Goal: Information Seeking & Learning: Learn about a topic

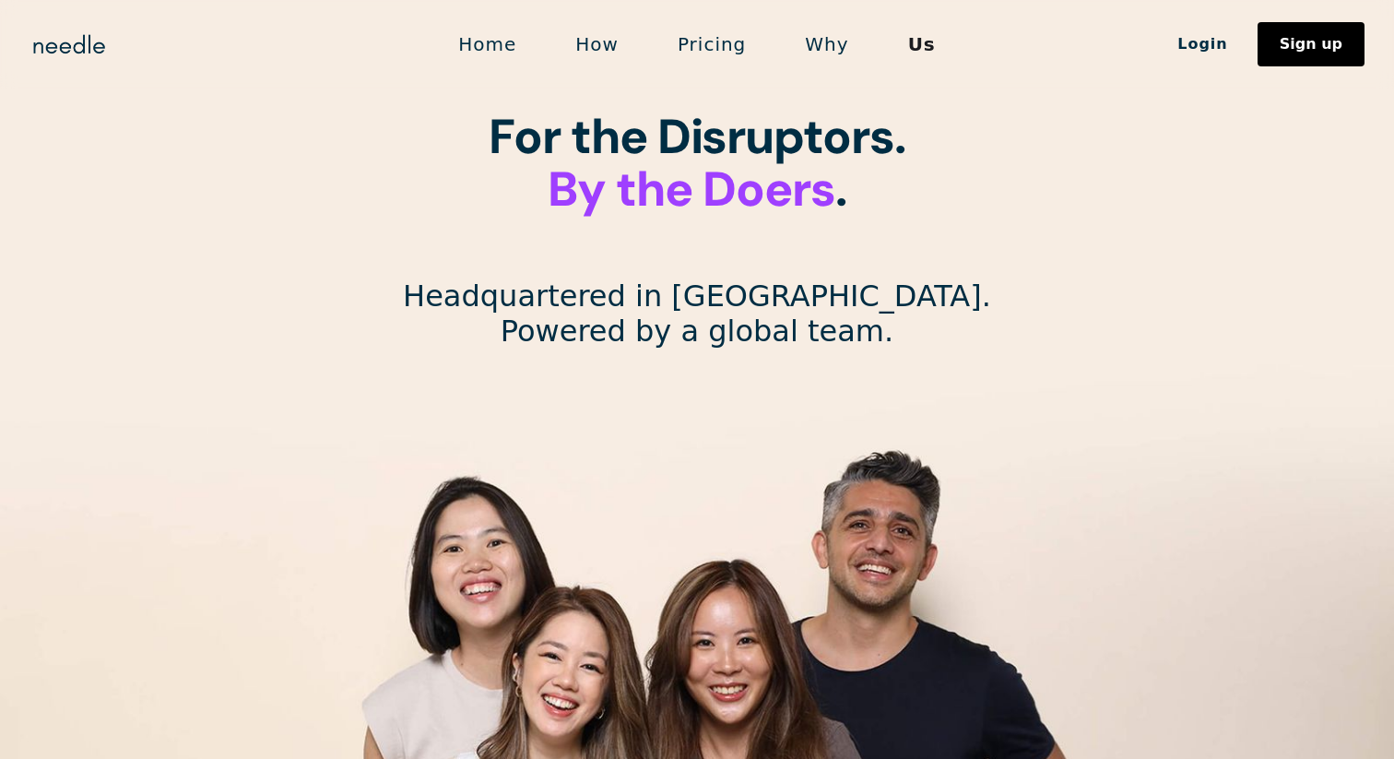
click at [702, 42] on link "Pricing" at bounding box center [711, 44] width 127 height 39
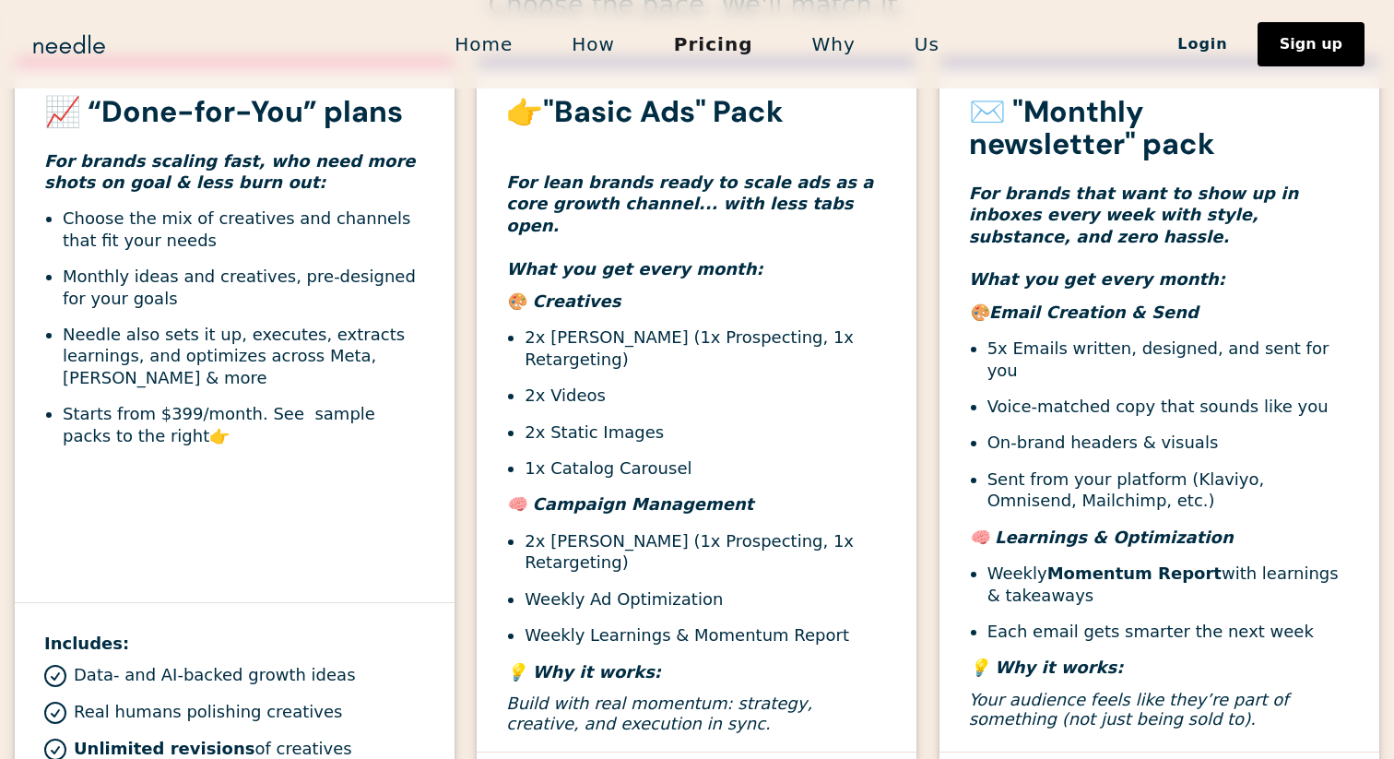
scroll to position [671, 0]
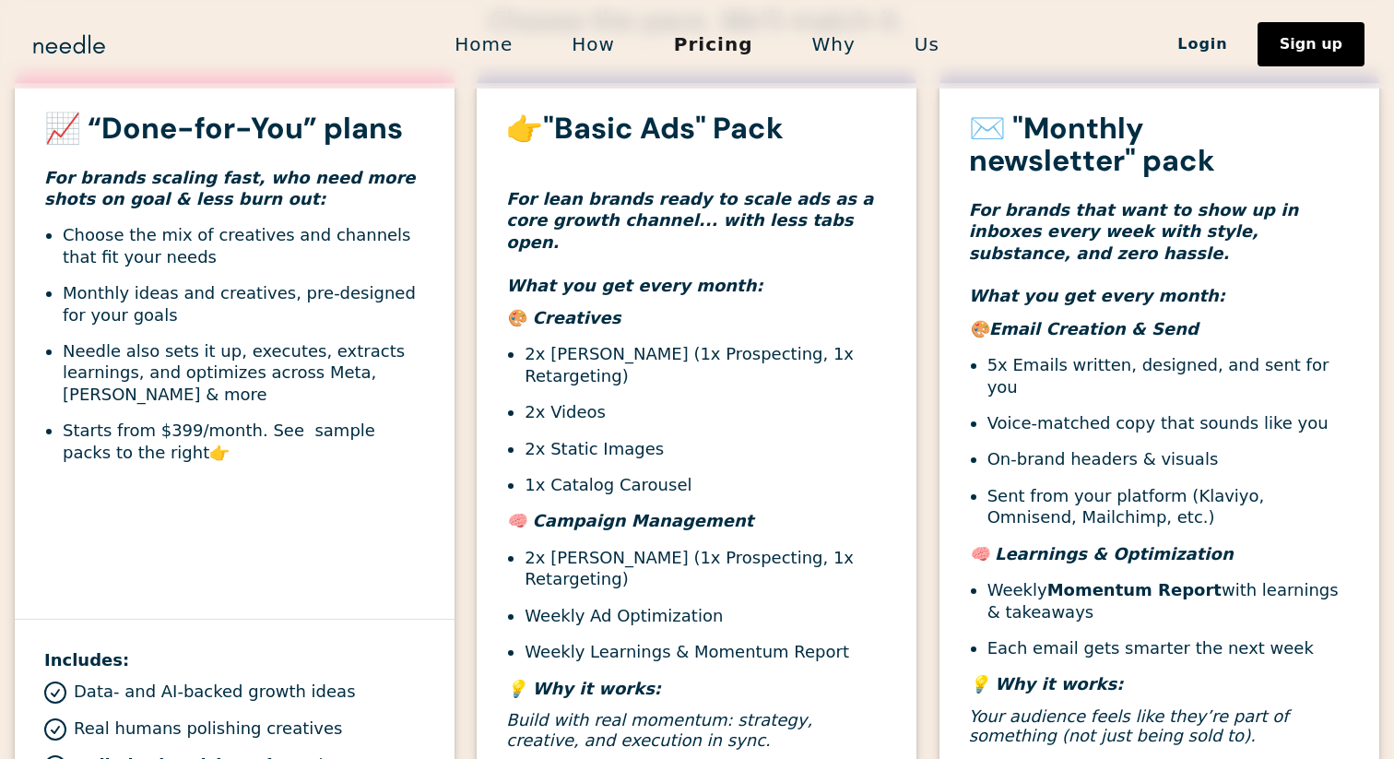
click at [587, 49] on link "How" at bounding box center [593, 44] width 102 height 39
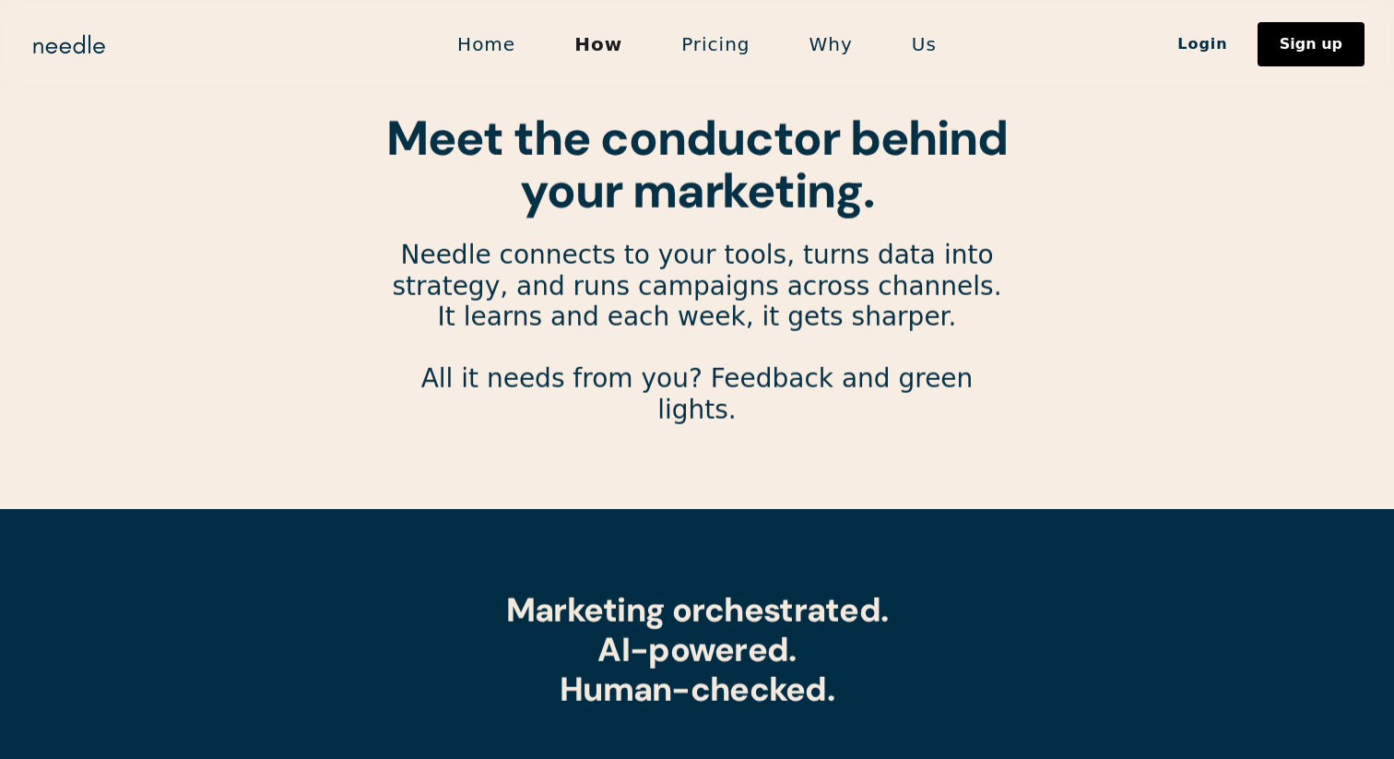
click at [666, 41] on link "Pricing" at bounding box center [715, 44] width 127 height 39
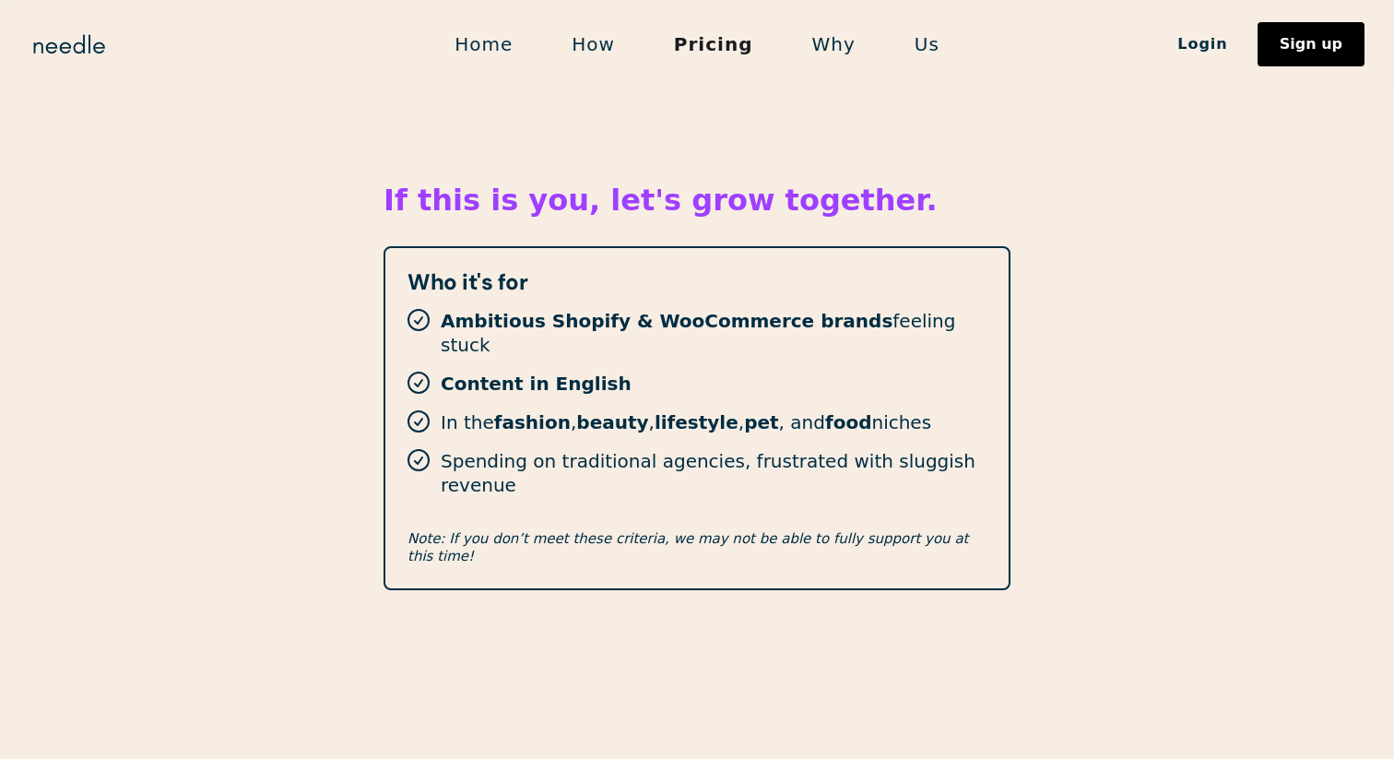
scroll to position [3181, 0]
